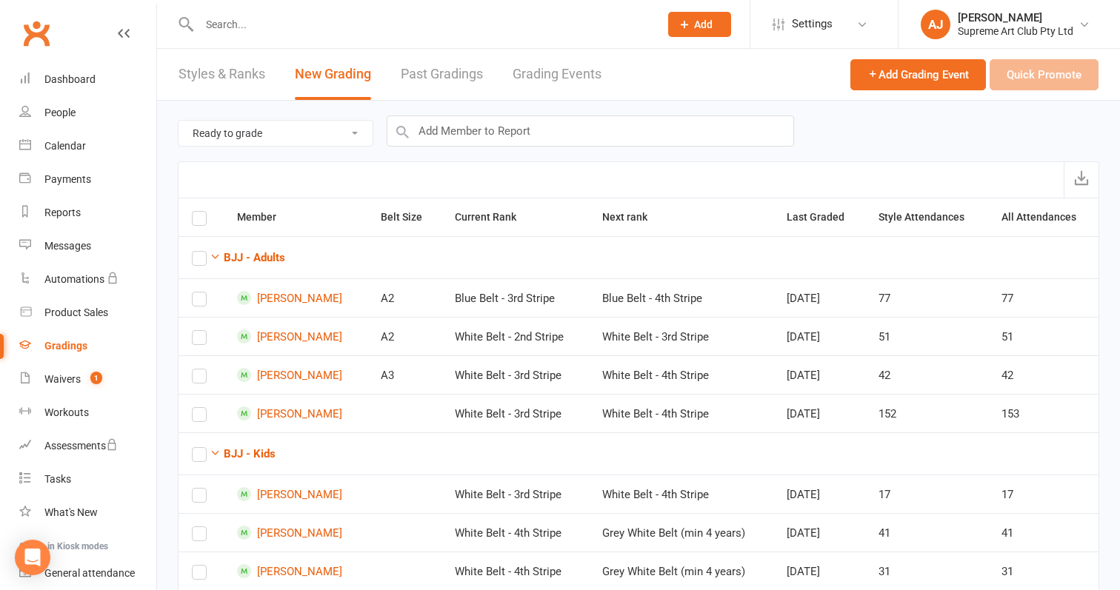
scroll to position [56, 0]
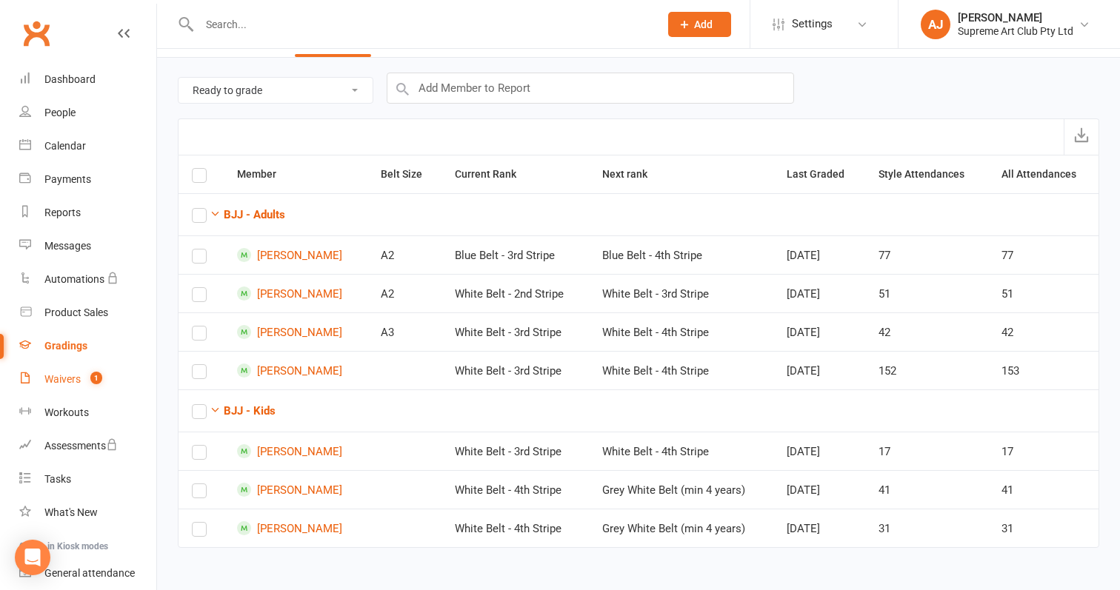
click at [53, 375] on div "Waivers" at bounding box center [62, 379] width 36 height 12
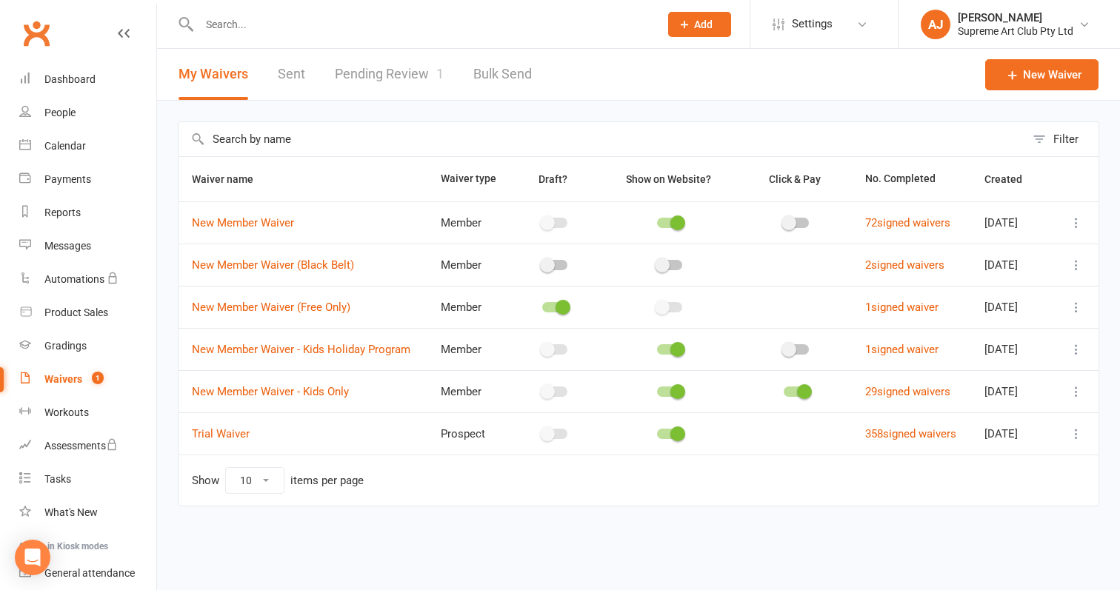
click at [411, 72] on link "Pending Review 1" at bounding box center [389, 74] width 109 height 51
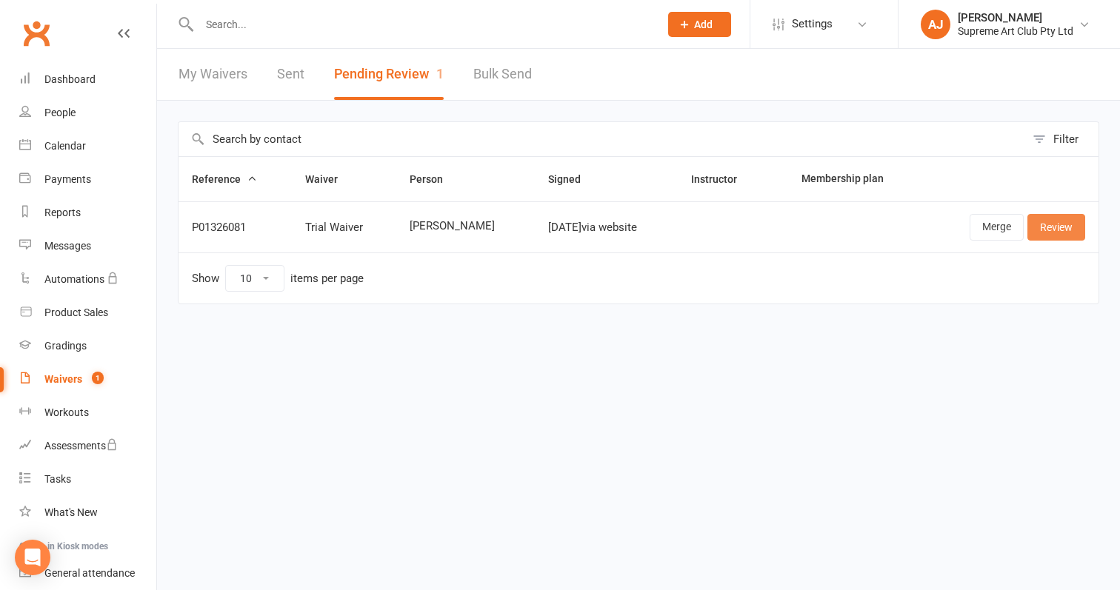
click at [1054, 228] on link "Review" at bounding box center [1056, 227] width 58 height 27
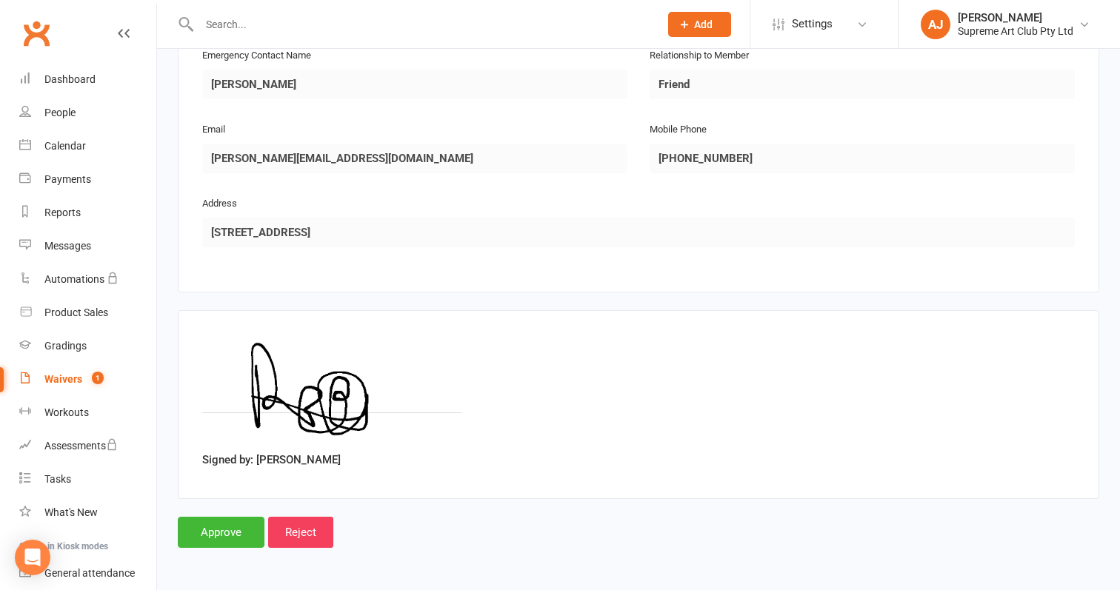
scroll to position [759, 0]
click at [207, 522] on input "Approve" at bounding box center [221, 532] width 87 height 31
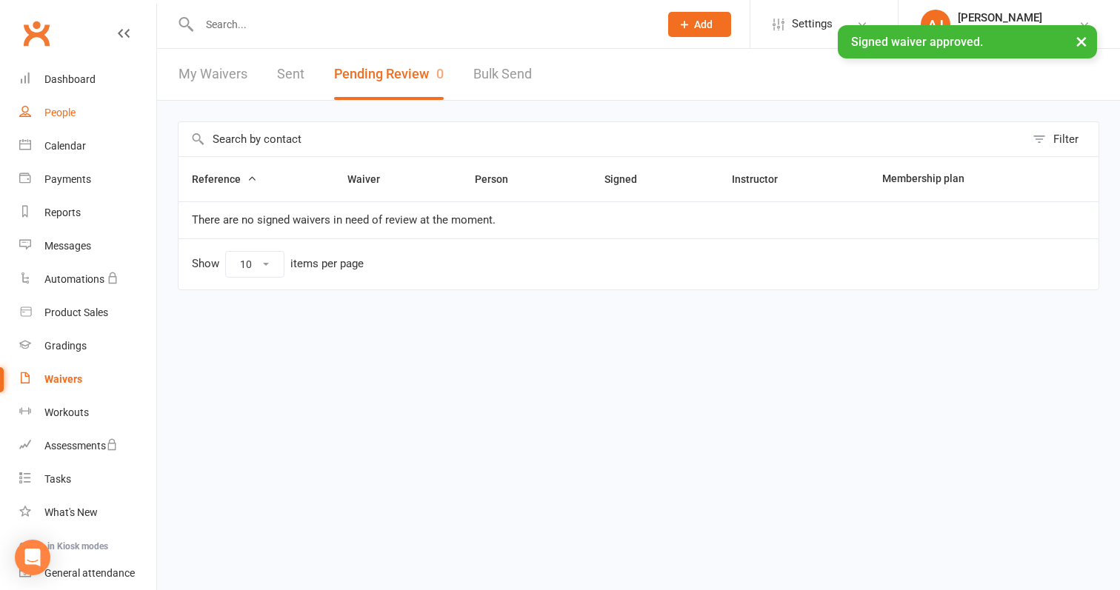
click at [68, 118] on div "People" at bounding box center [59, 113] width 31 height 12
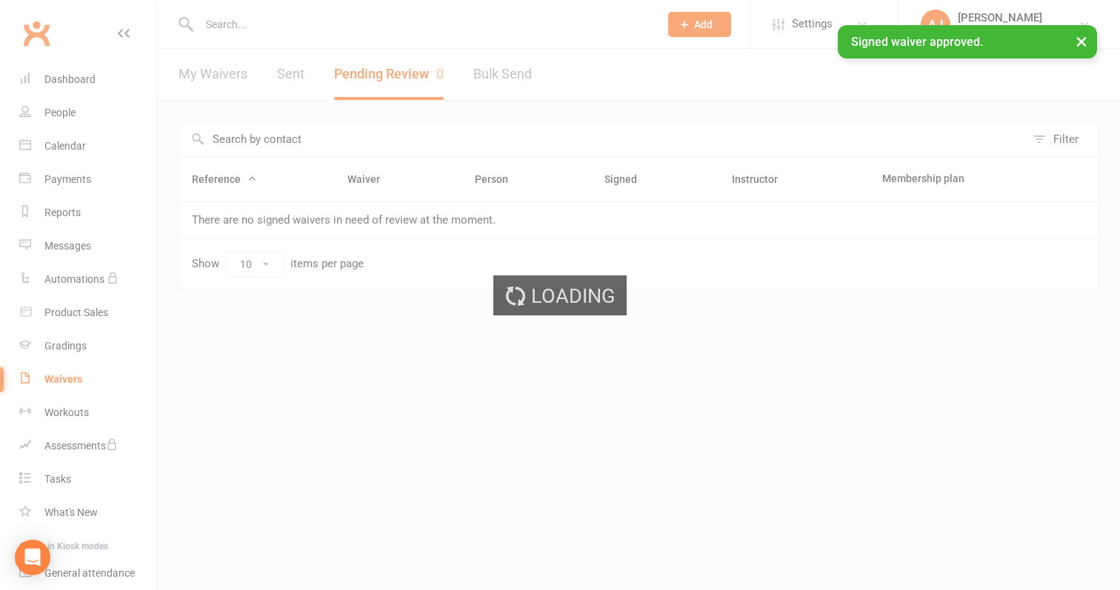
select select "100"
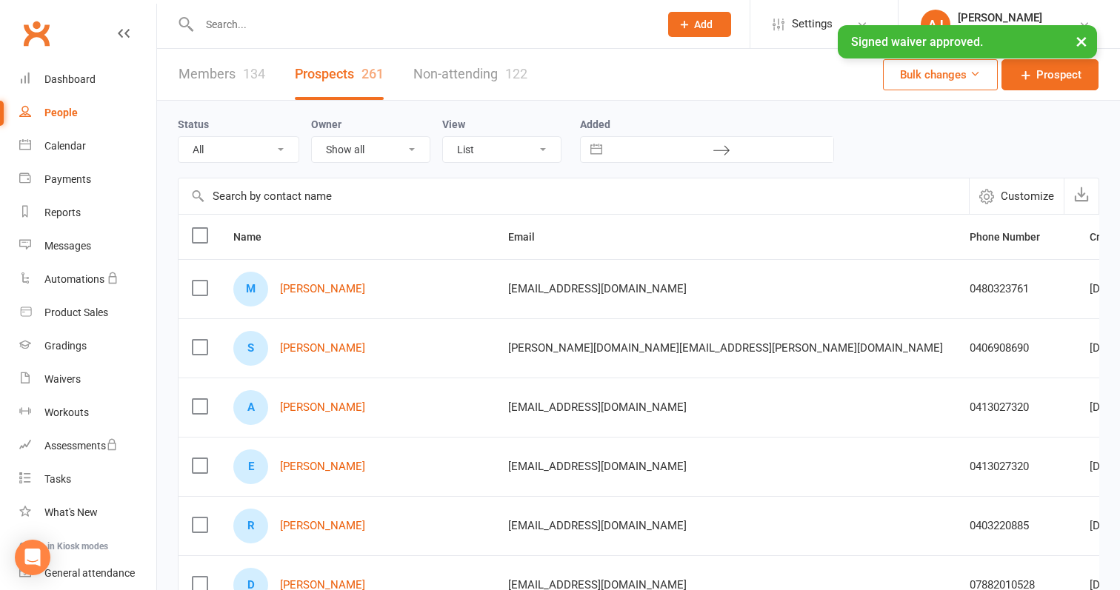
click at [514, 291] on span "[EMAIL_ADDRESS][DOMAIN_NAME]" at bounding box center [597, 289] width 179 height 28
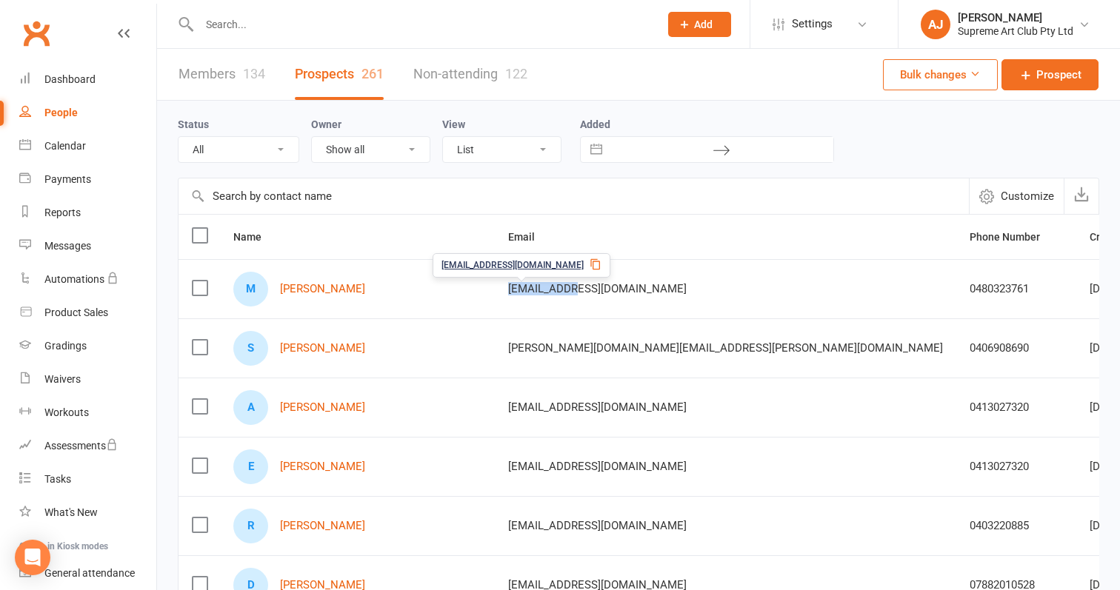
click at [521, 266] on span "[EMAIL_ADDRESS][DOMAIN_NAME]" at bounding box center [512, 266] width 142 height 14
